Goal: Task Accomplishment & Management: Manage account settings

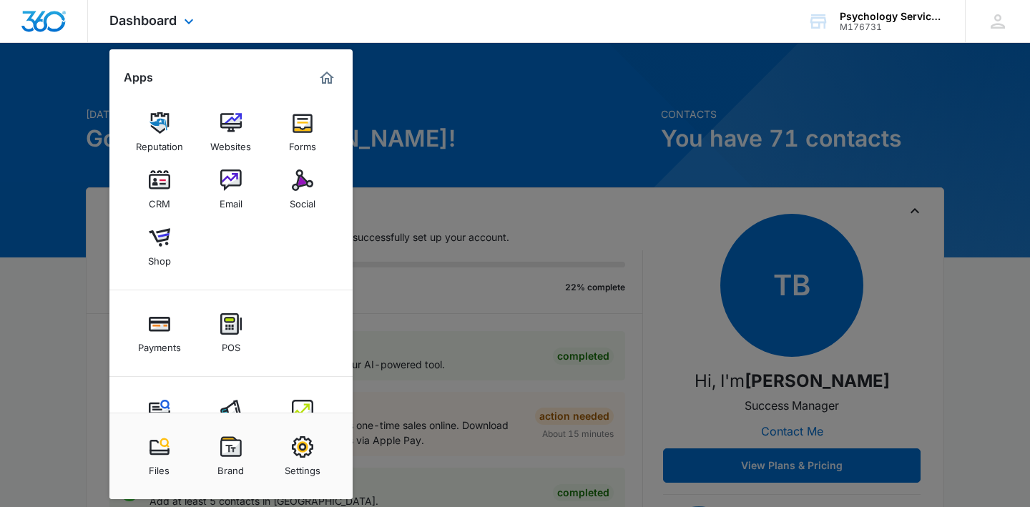
click at [489, 9] on div "Dashboard Apps Reputation Websites Forms CRM Email Social Shop Payments POS Con…" at bounding box center [515, 21] width 1030 height 43
click at [899, 26] on div "M176731" at bounding box center [892, 27] width 104 height 10
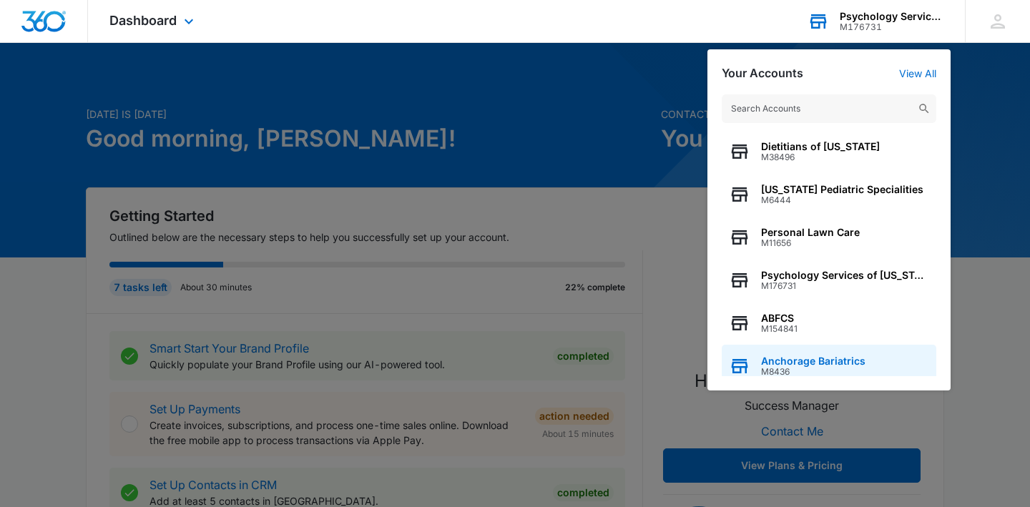
scroll to position [11, 0]
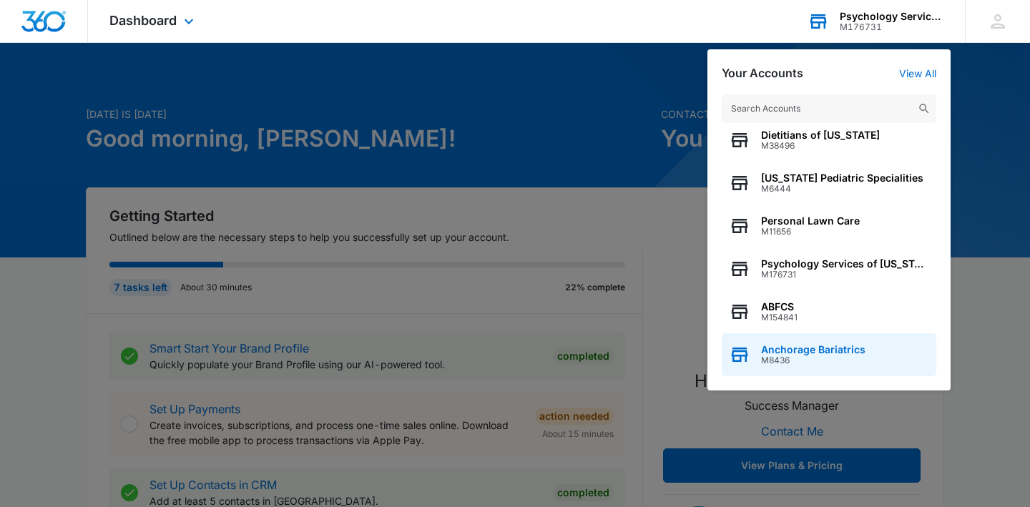
click at [793, 357] on span "M8436" at bounding box center [813, 361] width 104 height 10
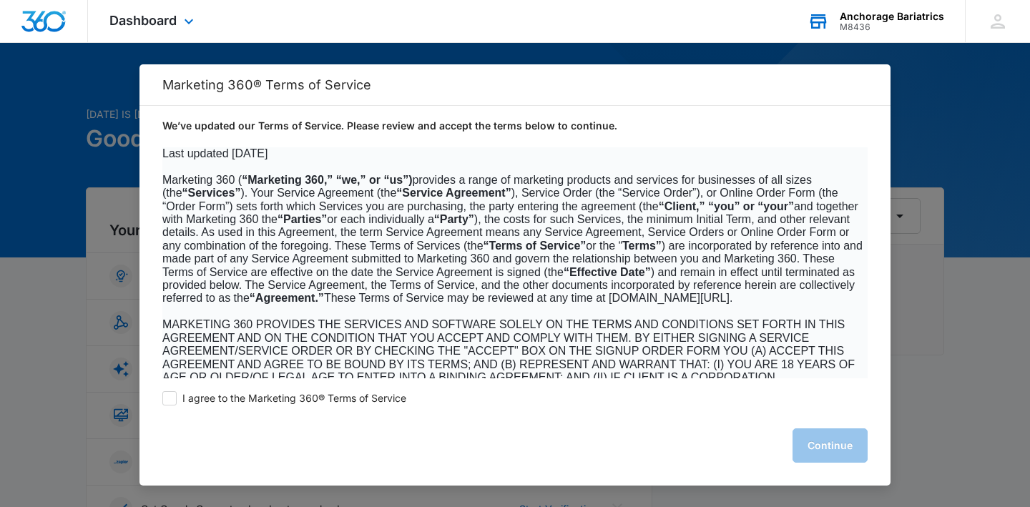
scroll to position [0, 0]
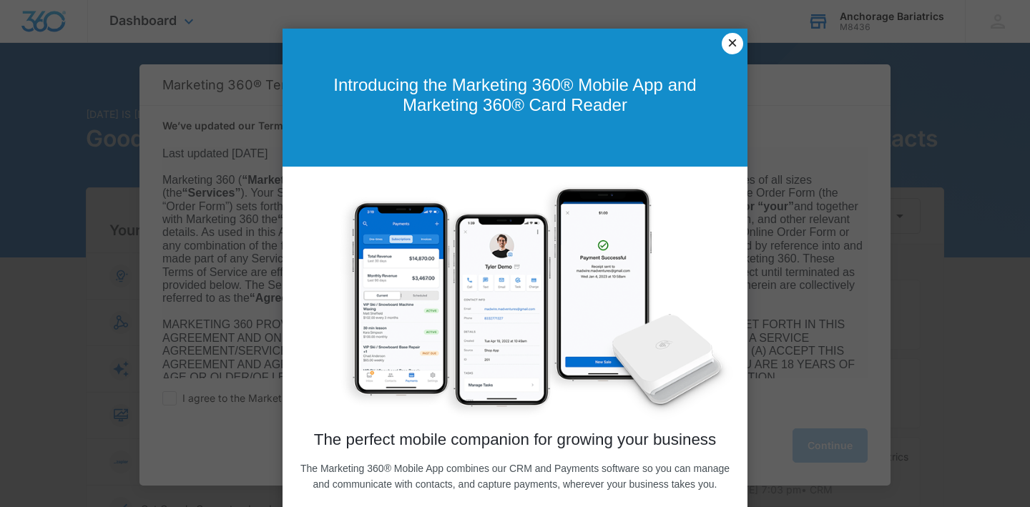
click at [735, 39] on link "×" at bounding box center [732, 43] width 21 height 21
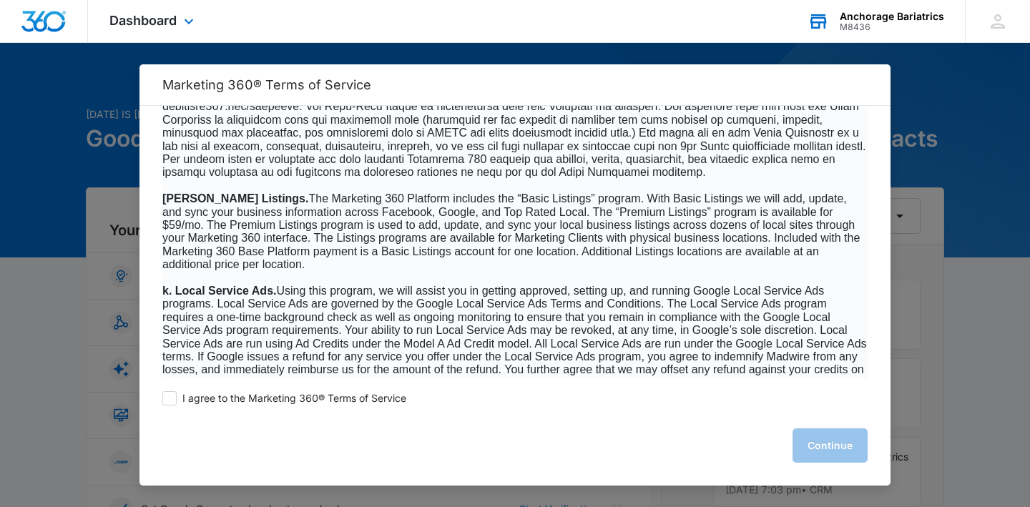
scroll to position [2203, 0]
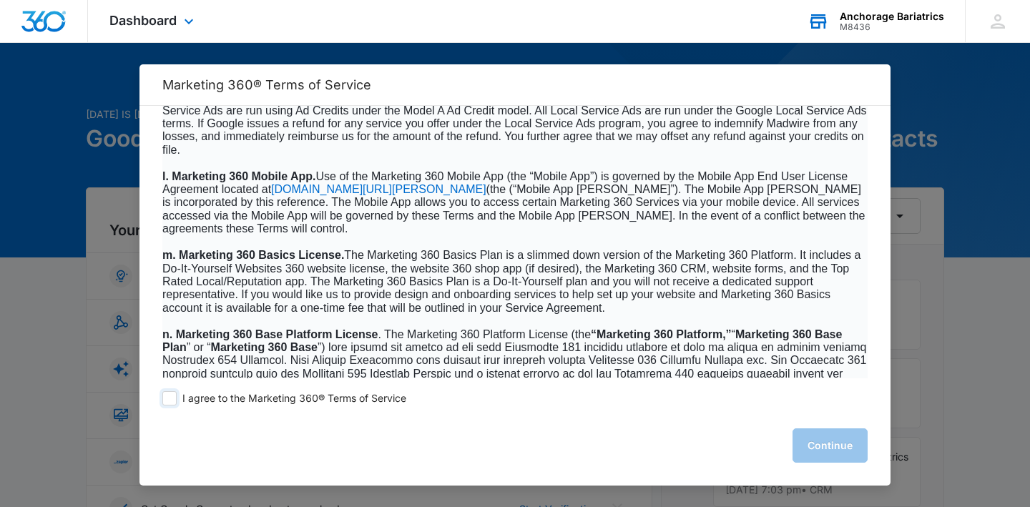
click at [264, 399] on span "I agree to the Marketing 360® Terms of Service" at bounding box center [294, 399] width 224 height 14
click at [177, 399] on input "I agree to the Marketing 360® Terms of Service" at bounding box center [169, 398] width 14 height 14
checkbox input "true"
click at [822, 447] on button "Continue" at bounding box center [830, 446] width 75 height 34
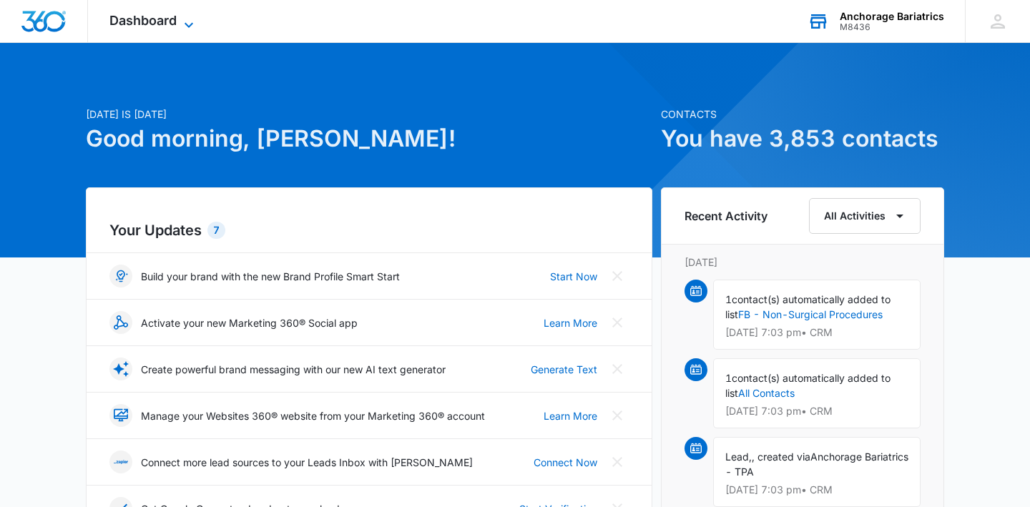
click at [170, 16] on span "Dashboard" at bounding box center [142, 20] width 67 height 15
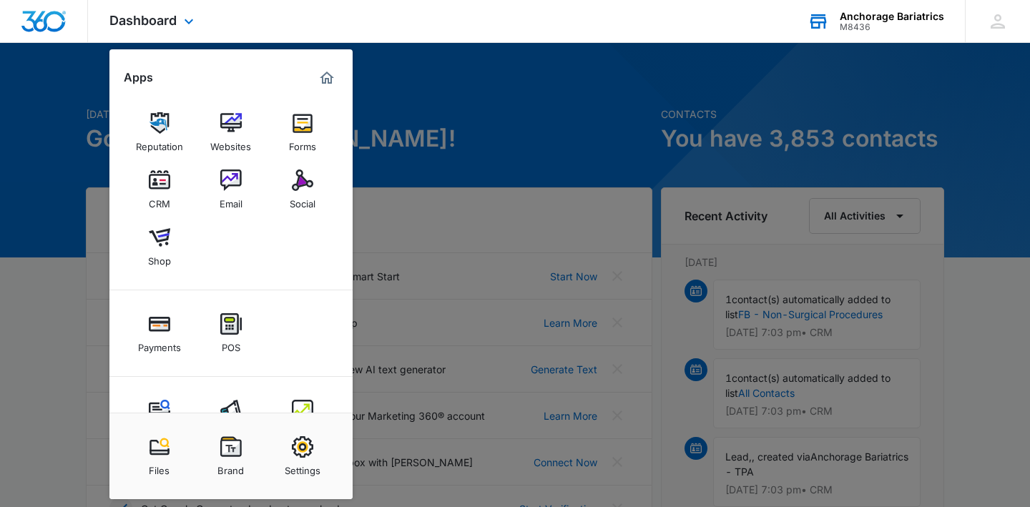
scroll to position [51, 0]
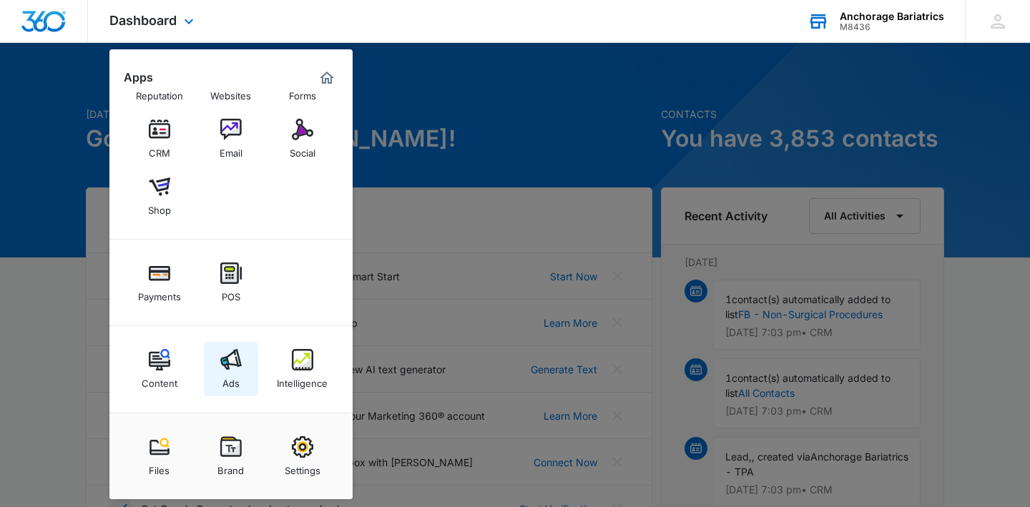
click at [223, 383] on div "Ads" at bounding box center [231, 380] width 17 height 19
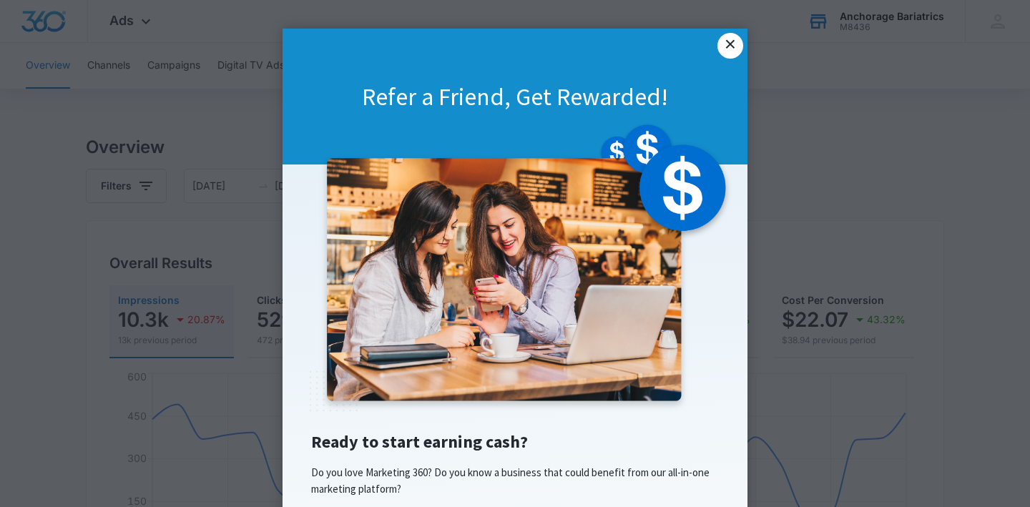
click at [731, 45] on link "×" at bounding box center [731, 46] width 26 height 26
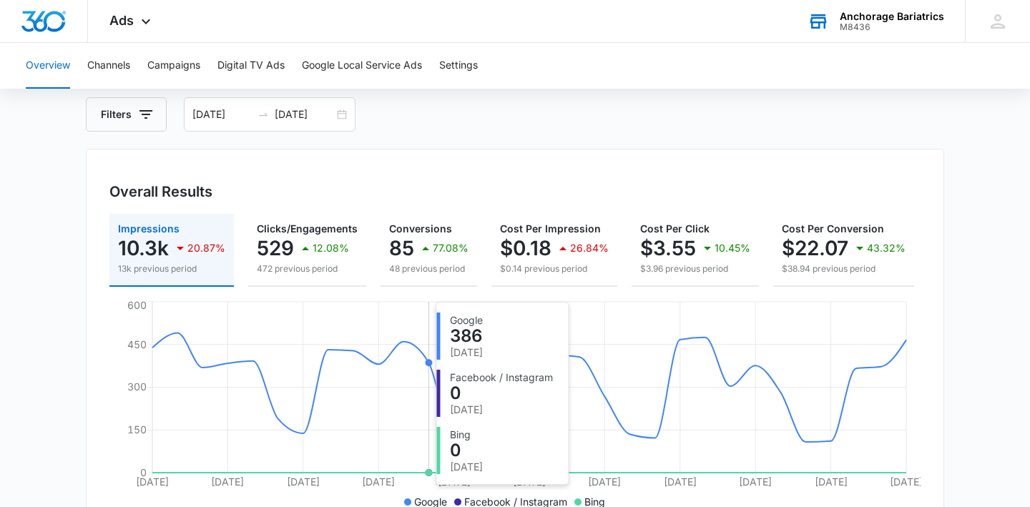
scroll to position [62, 0]
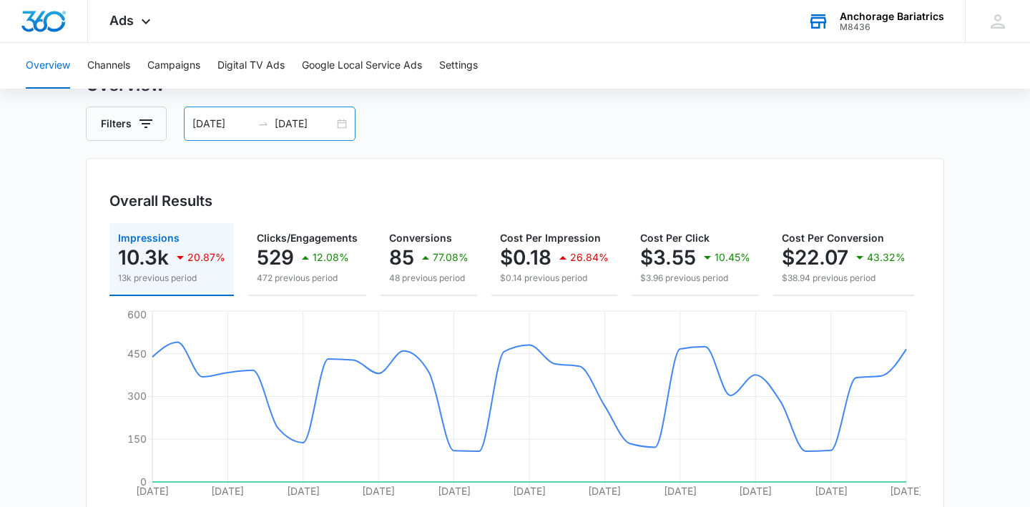
click at [233, 120] on input "[DATE]" at bounding box center [221, 124] width 59 height 16
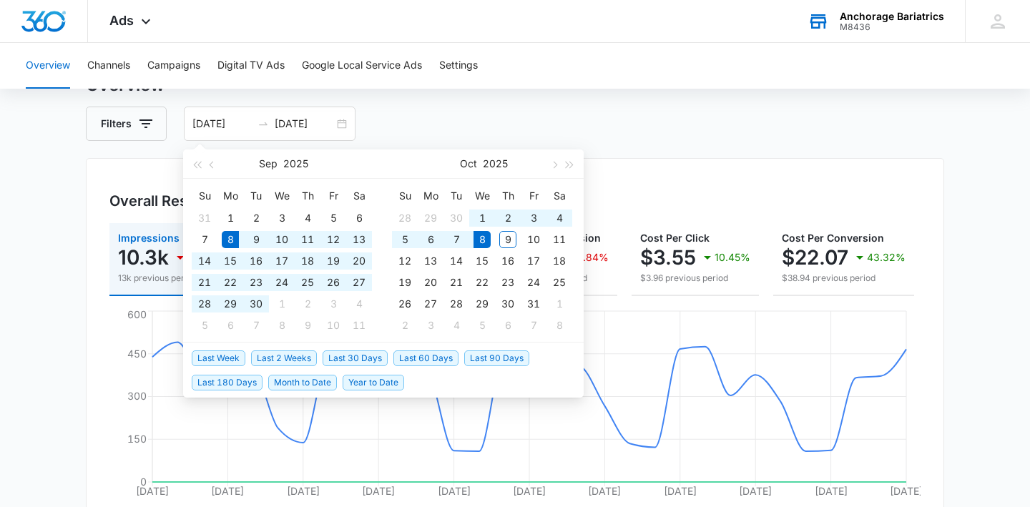
click at [547, 77] on div "Overview Channels Campaigns Digital TV Ads Google Local Service Ads Settings" at bounding box center [515, 66] width 996 height 46
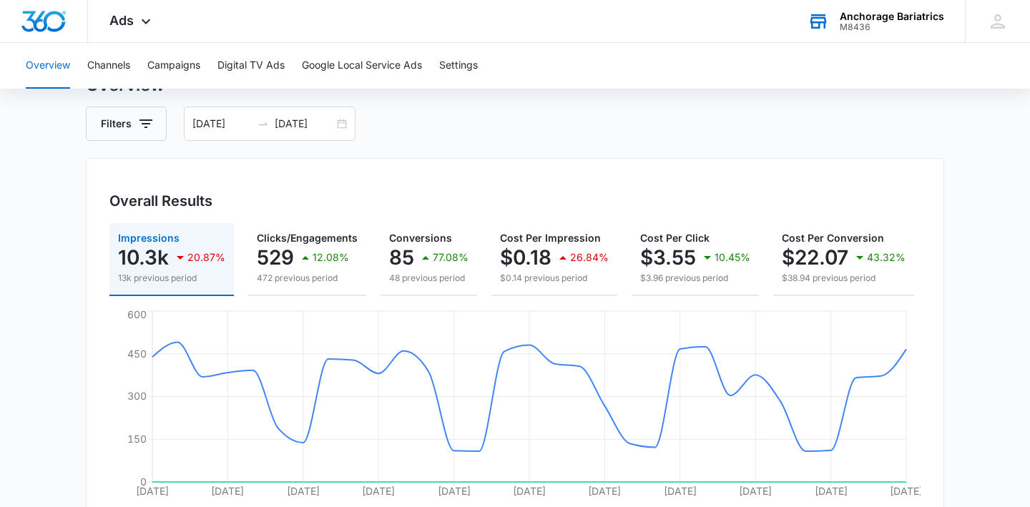
click at [906, 19] on div "Anchorage Bariatrics" at bounding box center [892, 16] width 104 height 11
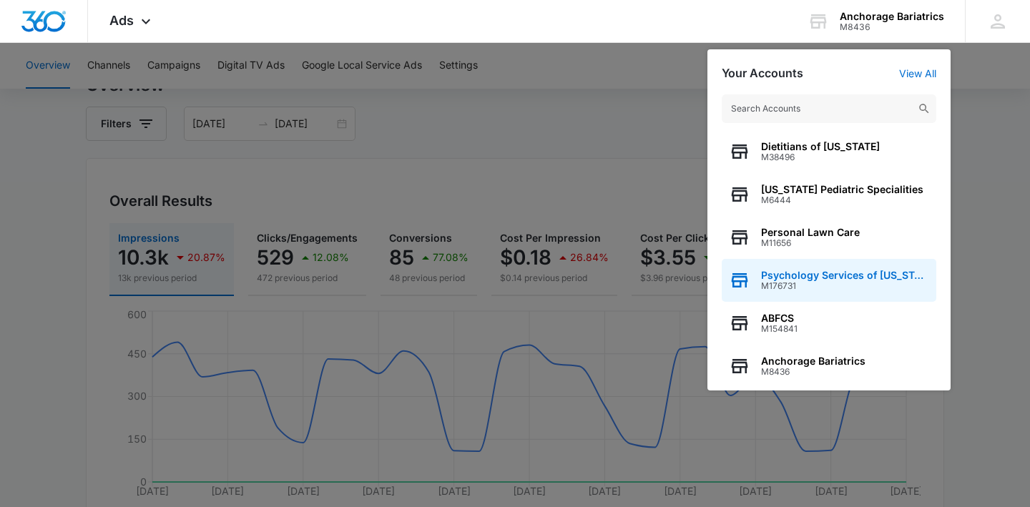
click at [853, 288] on span "M176731" at bounding box center [845, 286] width 168 height 10
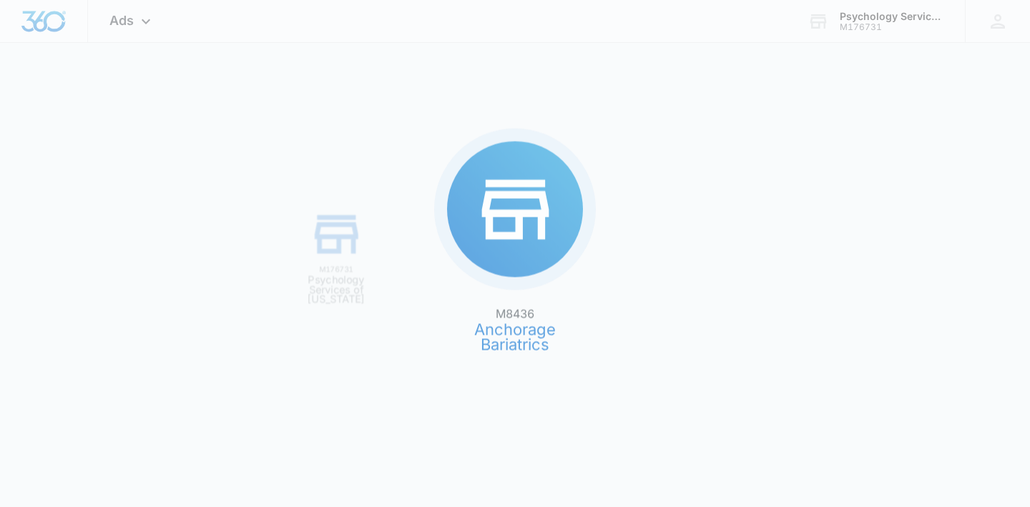
scroll to position [0, 0]
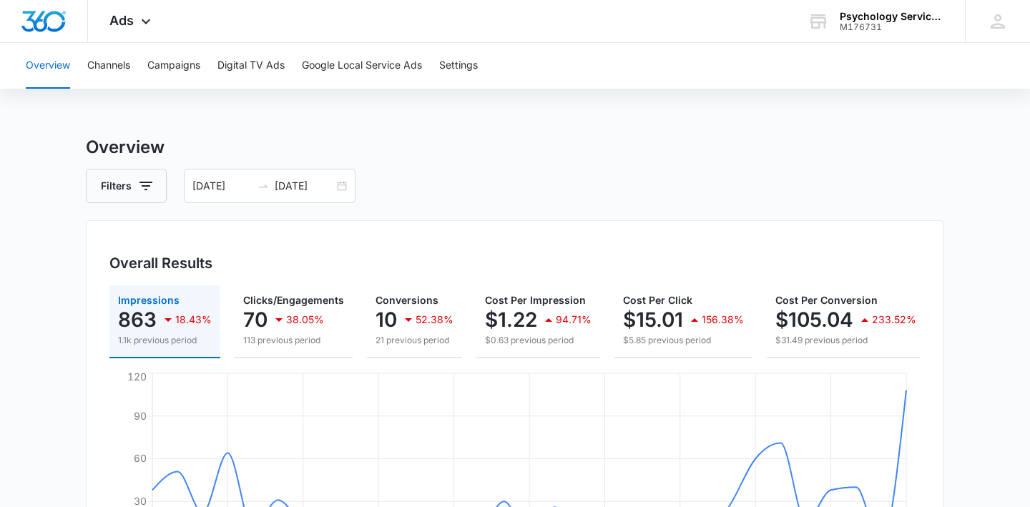
click at [461, 231] on div "Overall Results Impressions 863 18.43% 1.1k previous period Clicks/Engagements …" at bounding box center [515, 414] width 859 height 388
